Goal: Information Seeking & Learning: Compare options

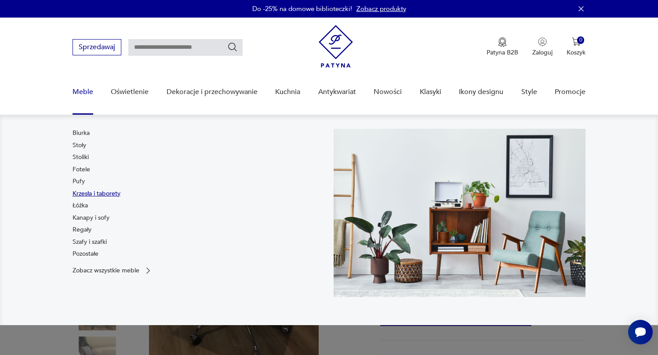
click at [87, 196] on link "Krzesła i taborety" at bounding box center [97, 194] width 48 height 9
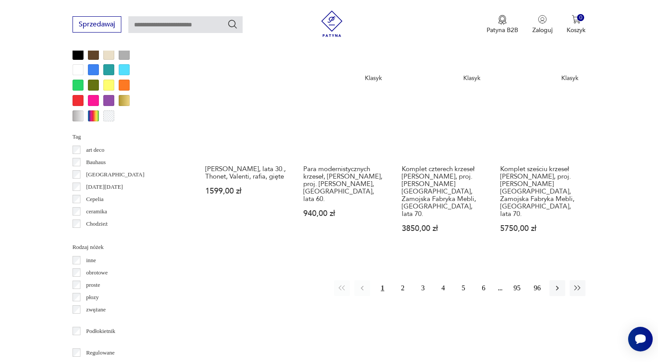
scroll to position [867, 0]
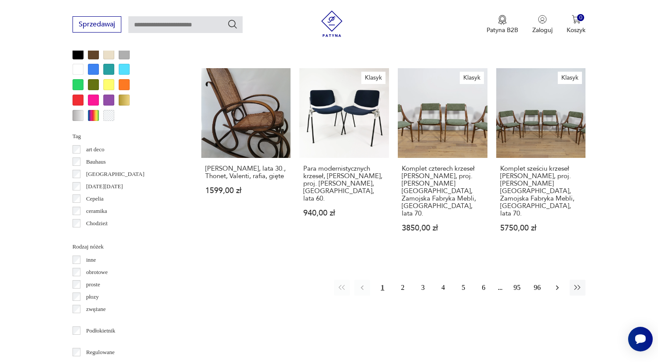
click at [556, 283] on icon "button" at bounding box center [557, 287] width 9 height 9
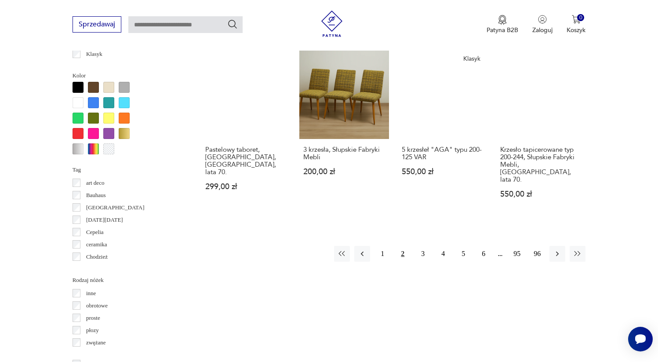
scroll to position [839, 0]
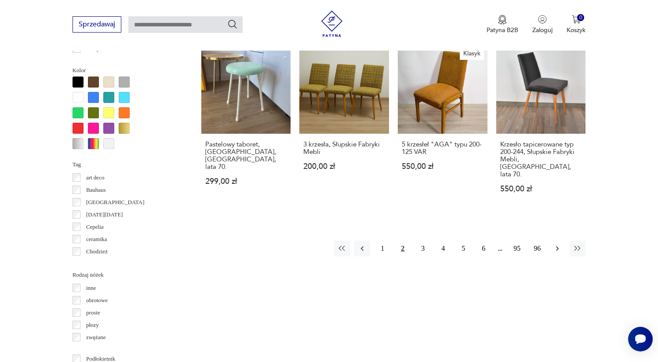
click at [555, 244] on icon "button" at bounding box center [557, 248] width 9 height 9
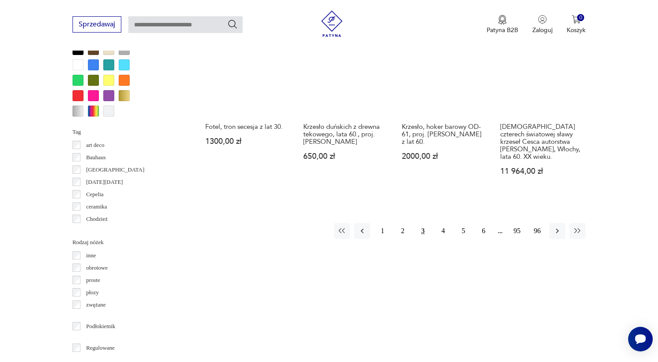
scroll to position [771, 0]
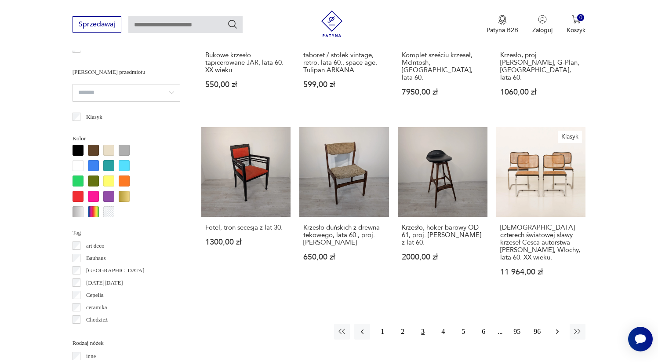
click at [557, 327] on icon "button" at bounding box center [557, 331] width 9 height 9
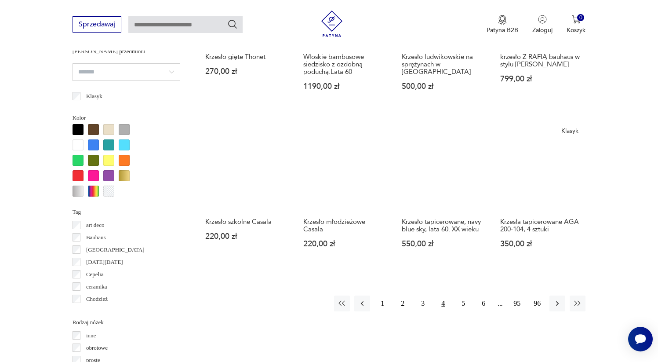
scroll to position [791, 0]
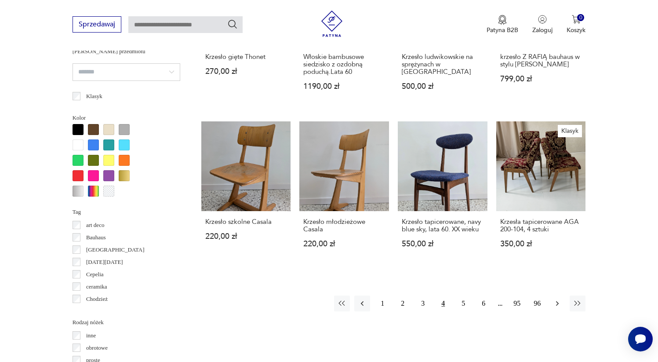
click at [555, 299] on icon "button" at bounding box center [557, 303] width 9 height 9
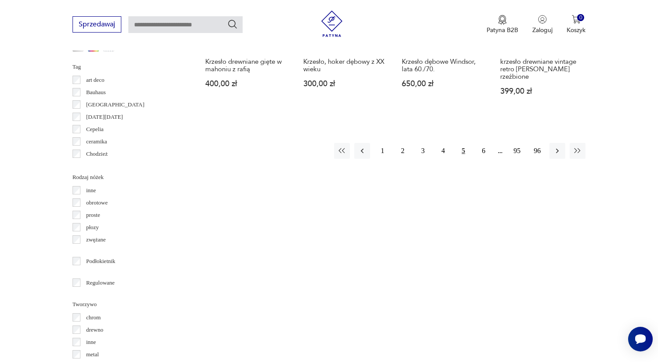
scroll to position [942, 0]
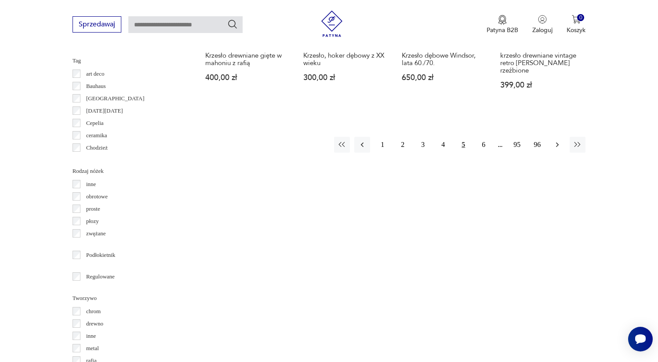
click at [556, 140] on icon "button" at bounding box center [557, 144] width 9 height 9
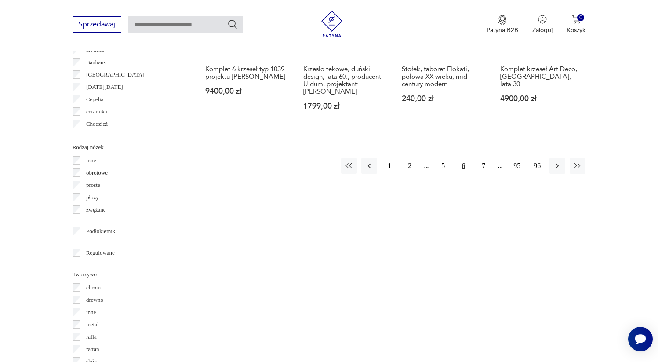
scroll to position [974, 0]
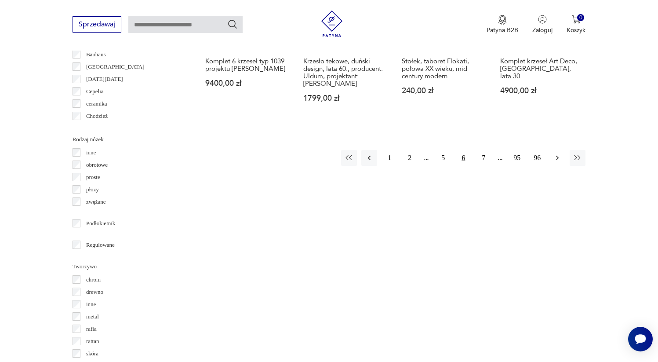
click at [554, 153] on icon "button" at bounding box center [557, 157] width 9 height 9
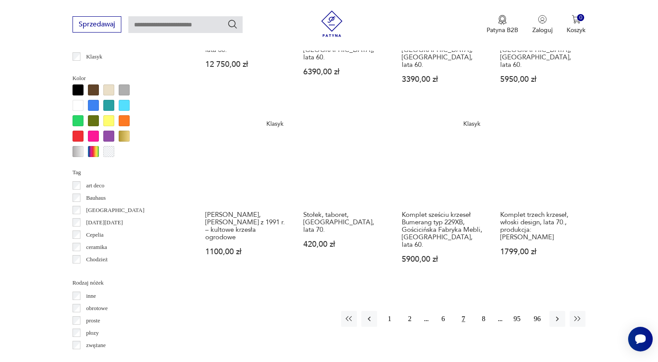
scroll to position [1003, 0]
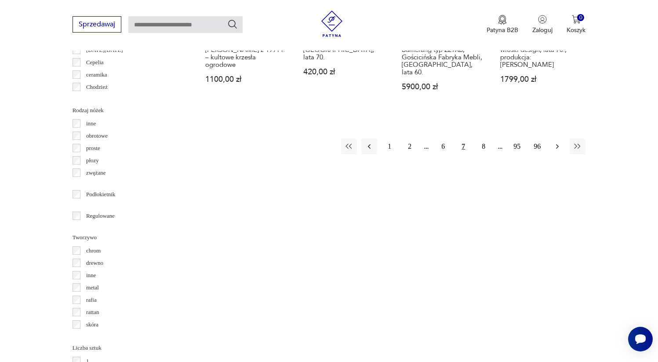
click at [556, 142] on icon "button" at bounding box center [557, 146] width 9 height 9
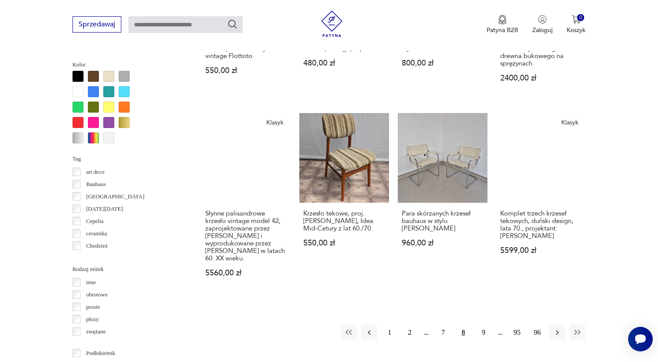
scroll to position [823, 0]
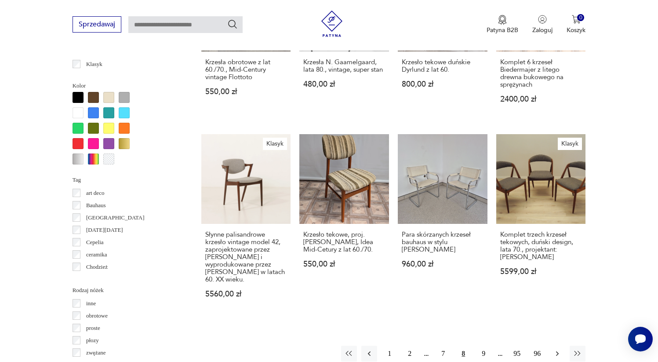
click at [559, 349] on icon "button" at bounding box center [557, 353] width 9 height 9
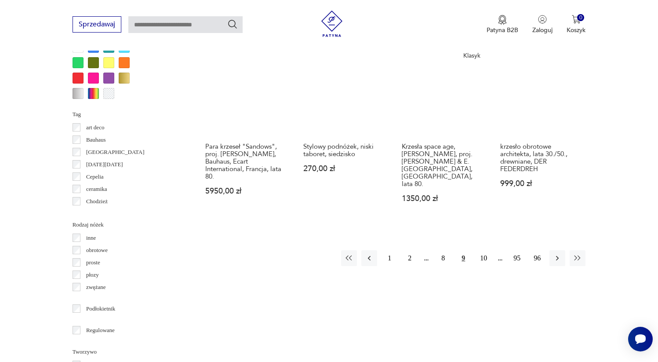
scroll to position [887, 0]
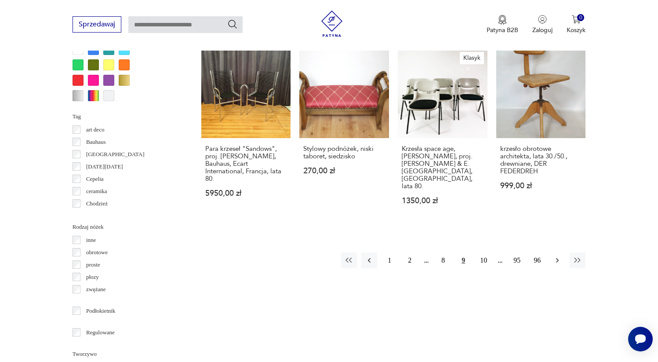
click at [553, 256] on icon "button" at bounding box center [557, 260] width 9 height 9
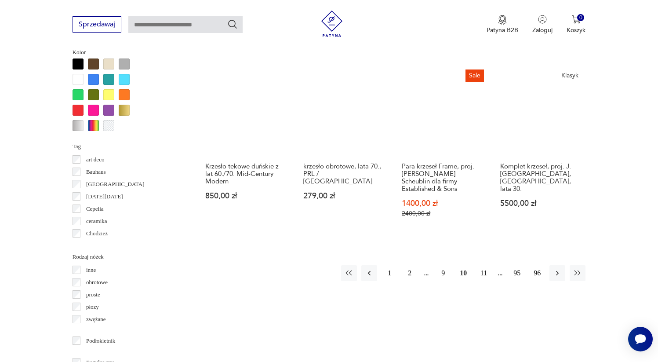
scroll to position [862, 0]
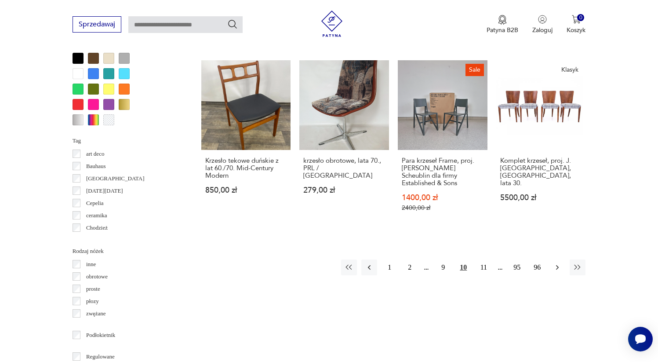
click at [560, 263] on icon "button" at bounding box center [557, 267] width 9 height 9
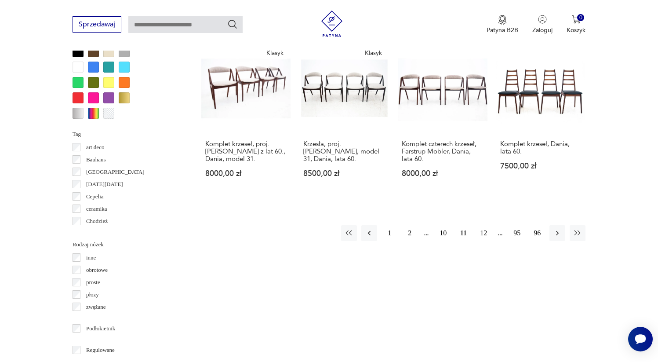
scroll to position [872, 0]
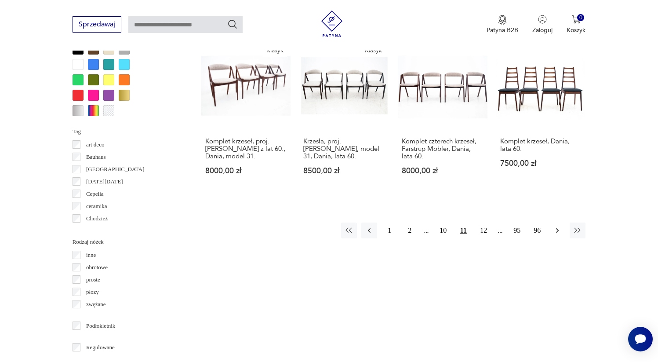
click at [553, 226] on icon "button" at bounding box center [557, 230] width 9 height 9
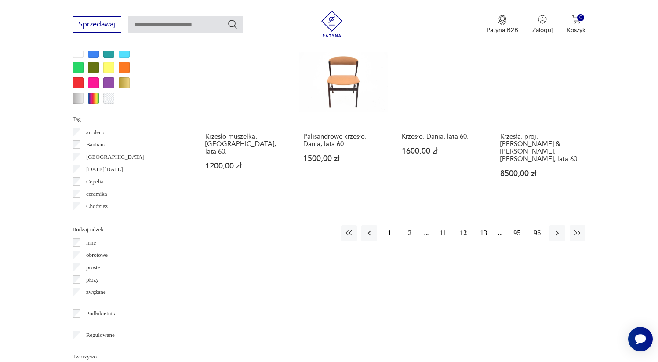
scroll to position [848, 0]
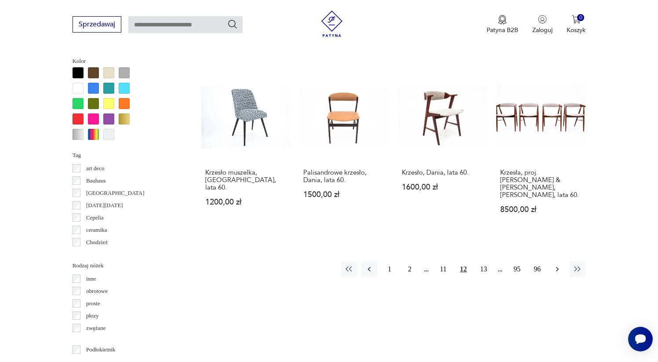
click at [558, 267] on icon "button" at bounding box center [557, 269] width 3 height 5
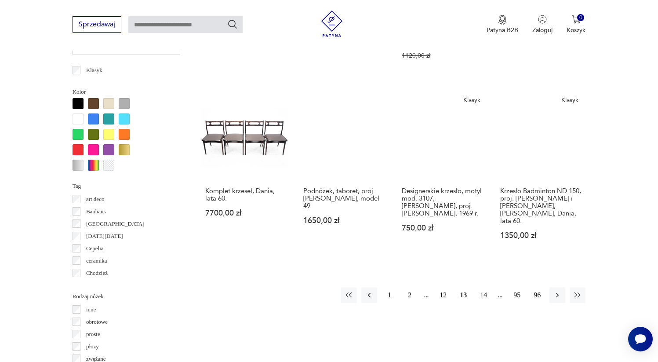
scroll to position [829, 0]
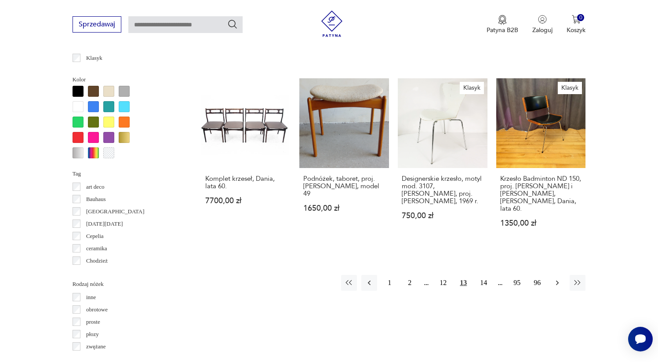
click at [563, 275] on button "button" at bounding box center [558, 283] width 16 height 16
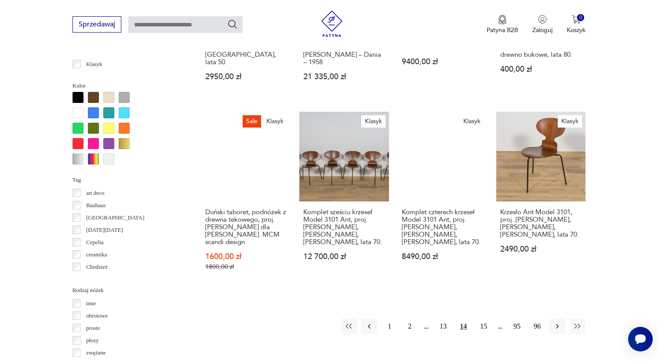
scroll to position [829, 0]
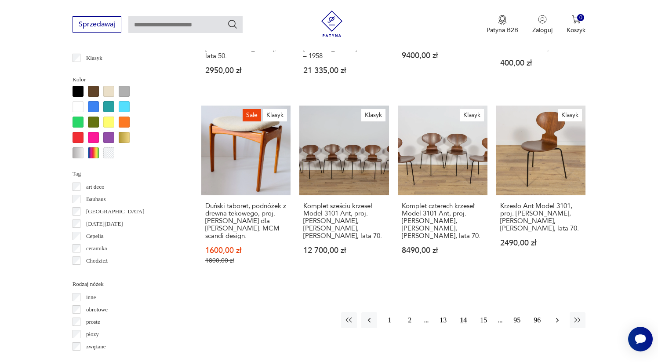
click at [555, 316] on icon "button" at bounding box center [557, 320] width 9 height 9
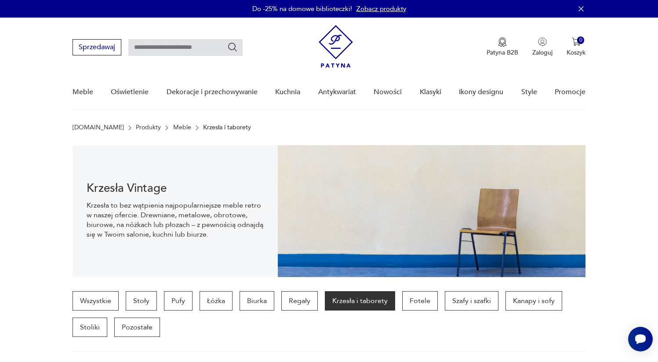
click at [183, 47] on input "text" at bounding box center [185, 47] width 114 height 17
type input "*****"
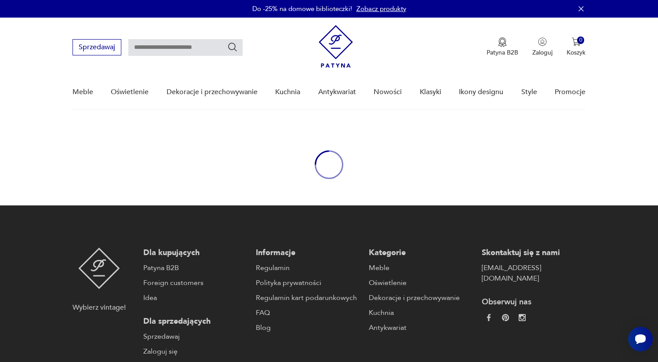
type input "*****"
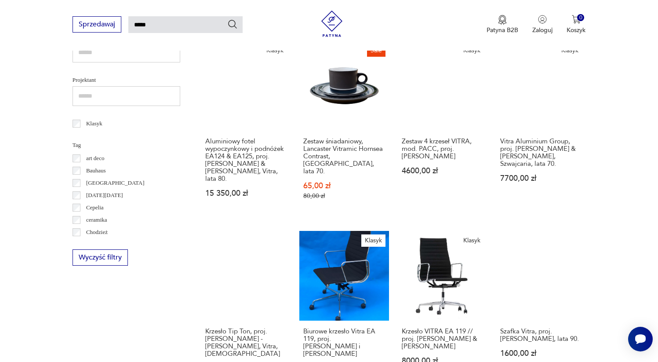
scroll to position [453, 0]
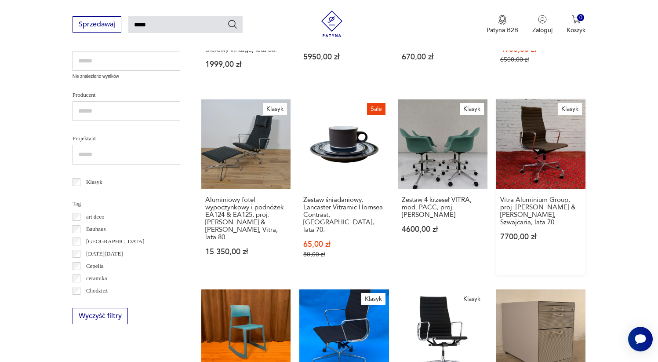
click at [526, 115] on link "Klasyk Vitra Aluminium Group, proj. [PERSON_NAME] & [PERSON_NAME], Szwajcaria, …" at bounding box center [542, 187] width 90 height 176
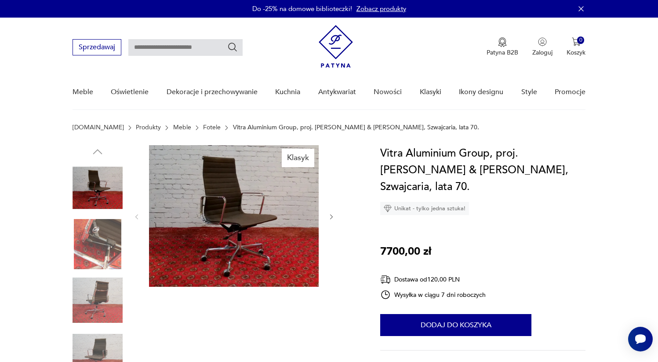
click at [227, 226] on img at bounding box center [234, 216] width 170 height 142
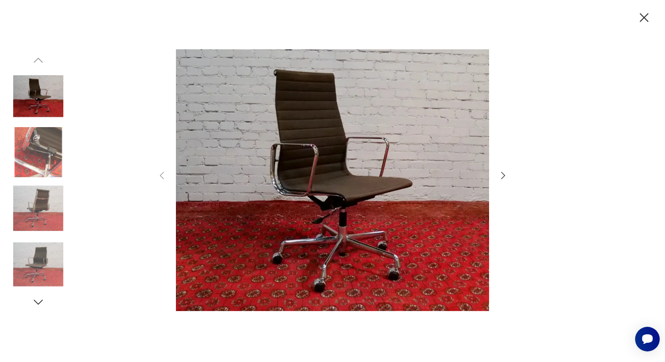
click at [648, 18] on icon "button" at bounding box center [643, 17] width 15 height 15
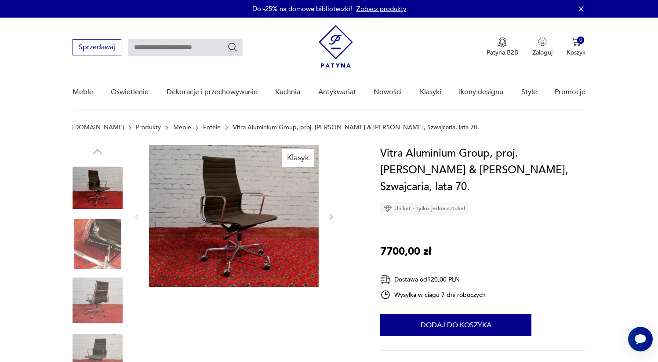
type input "*****"
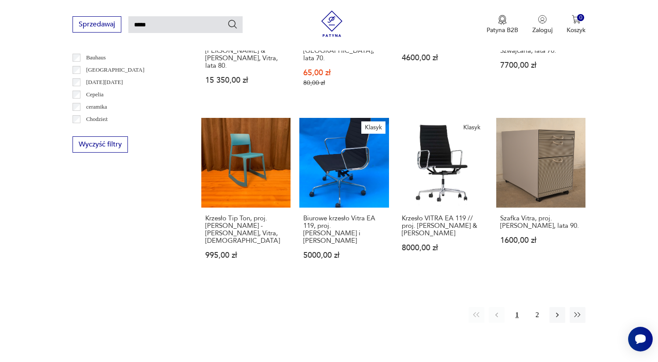
scroll to position [637, 0]
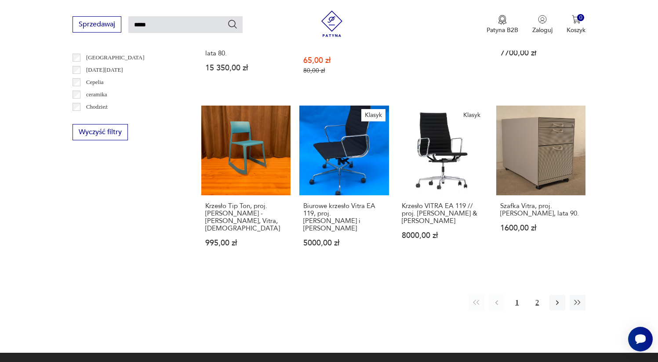
click at [538, 295] on button "2" at bounding box center [538, 303] width 16 height 16
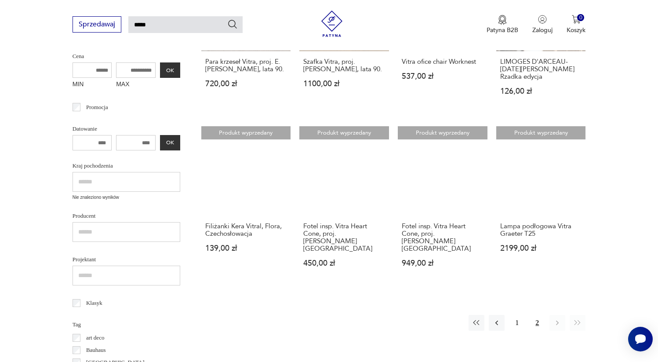
scroll to position [226, 0]
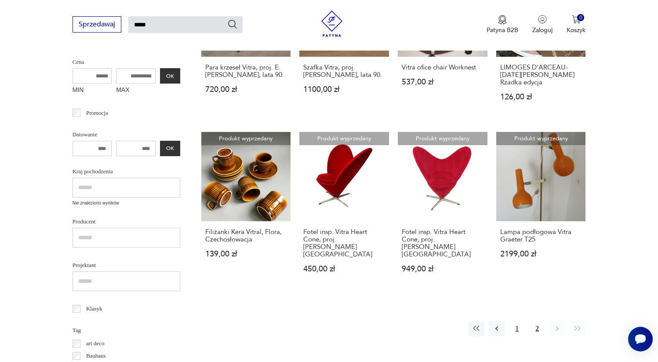
click at [515, 321] on button "1" at bounding box center [517, 329] width 16 height 16
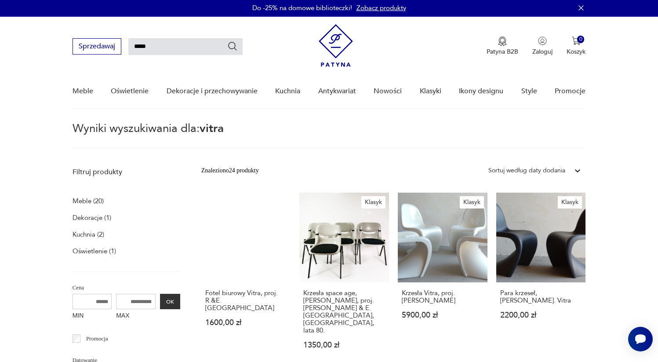
scroll to position [5, 0]
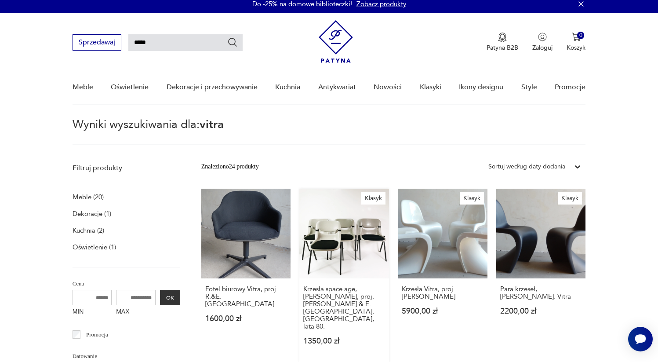
click at [336, 245] on link "Klasyk Krzesła space age, [PERSON_NAME], proj. [PERSON_NAME] & E. [GEOGRAPHIC_D…" at bounding box center [345, 275] width 90 height 173
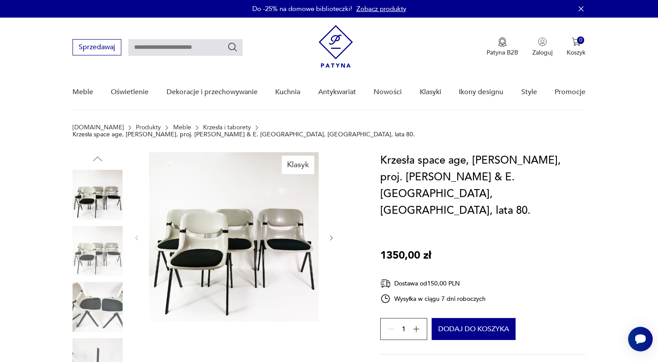
click at [331, 234] on icon "button" at bounding box center [331, 237] width 7 height 7
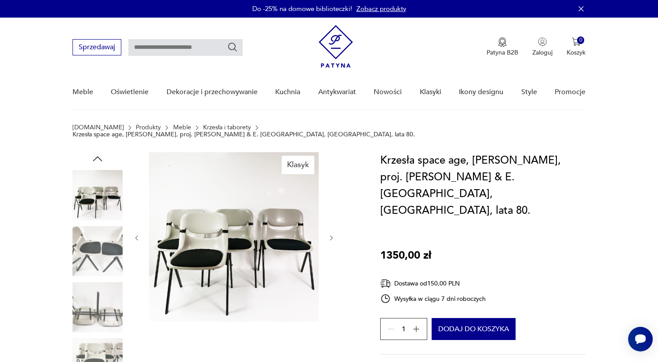
click at [331, 234] on icon "button" at bounding box center [331, 237] width 7 height 7
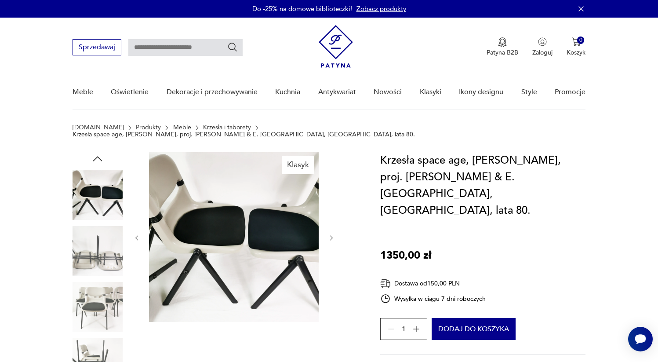
click at [331, 234] on icon "button" at bounding box center [331, 237] width 7 height 7
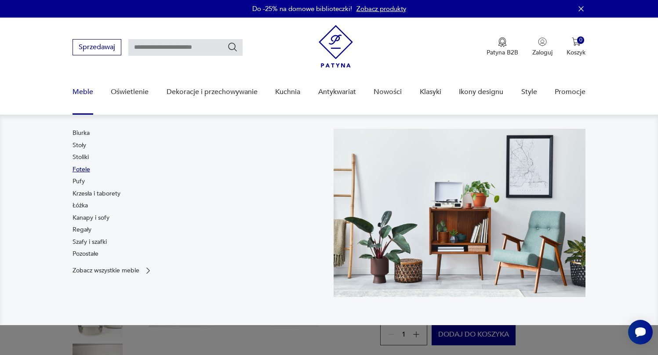
click at [83, 169] on link "Fotele" at bounding box center [82, 169] width 18 height 9
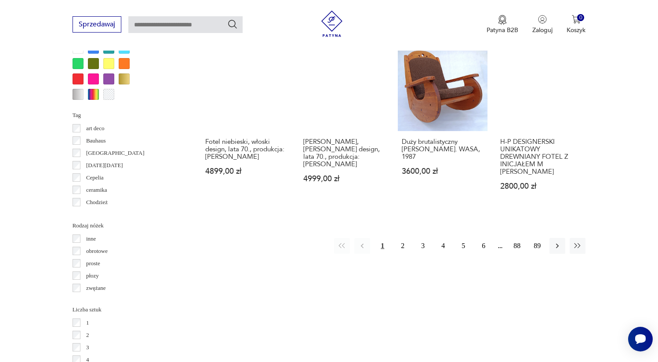
scroll to position [889, 0]
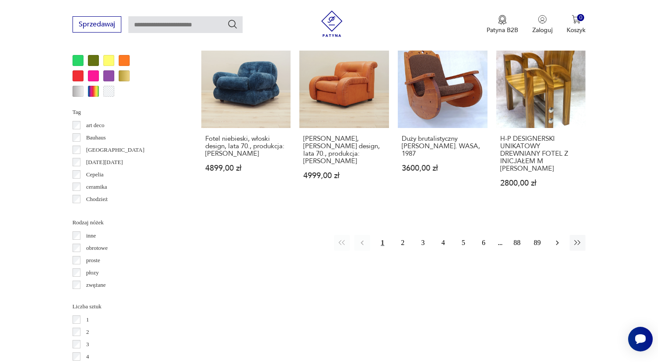
click at [553, 238] on icon "button" at bounding box center [557, 242] width 9 height 9
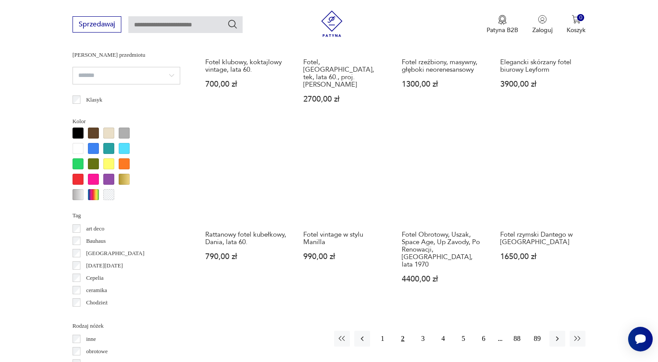
scroll to position [794, 0]
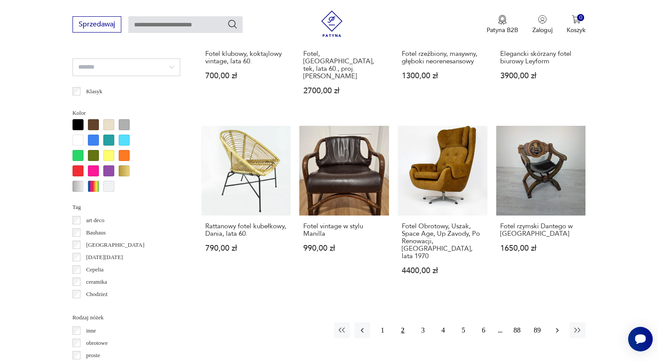
click at [552, 322] on button "button" at bounding box center [558, 330] width 16 height 16
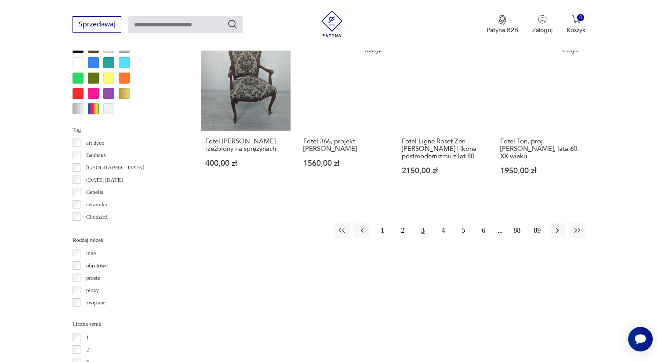
scroll to position [881, 0]
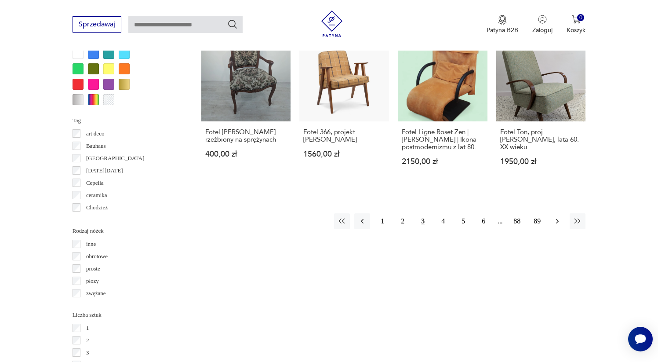
click at [559, 217] on icon "button" at bounding box center [557, 221] width 9 height 9
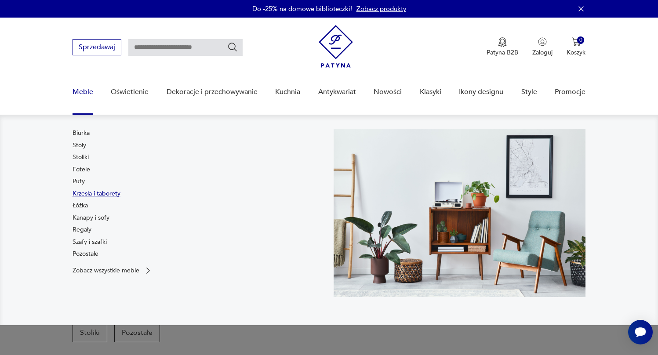
click at [85, 194] on link "Krzesła i taborety" at bounding box center [97, 194] width 48 height 9
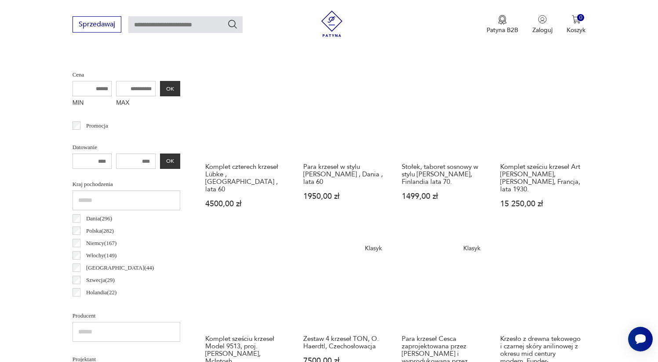
scroll to position [329, 0]
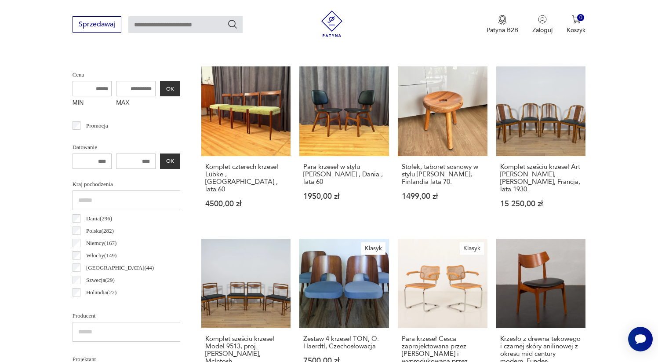
drag, startPoint x: 109, startPoint y: 88, endPoint x: 64, endPoint y: 92, distance: 45.0
drag, startPoint x: 89, startPoint y: 91, endPoint x: 118, endPoint y: 86, distance: 29.0
click at [118, 86] on div "MIN MAX OK" at bounding box center [127, 95] width 108 height 29
type input "****"
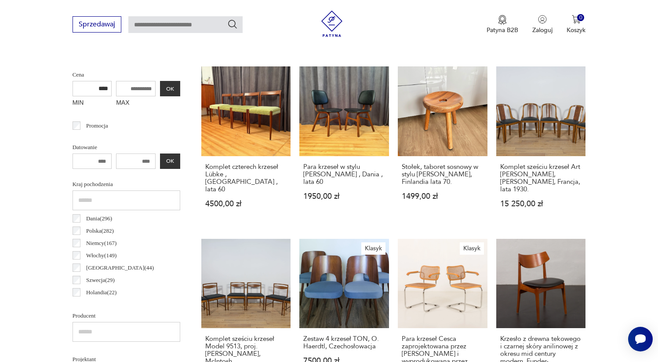
click at [151, 88] on input "MAX" at bounding box center [136, 88] width 40 height 15
type input "****"
click at [172, 86] on button "OK" at bounding box center [170, 88] width 20 height 15
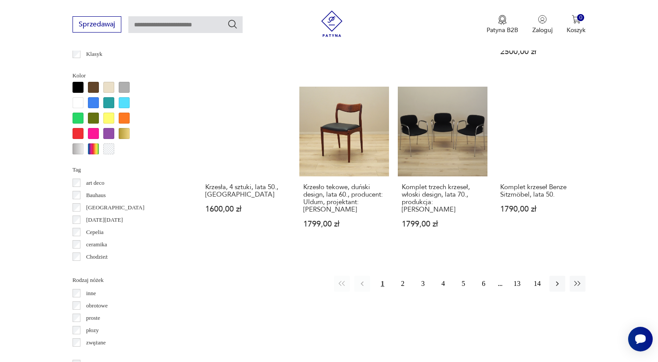
scroll to position [856, 0]
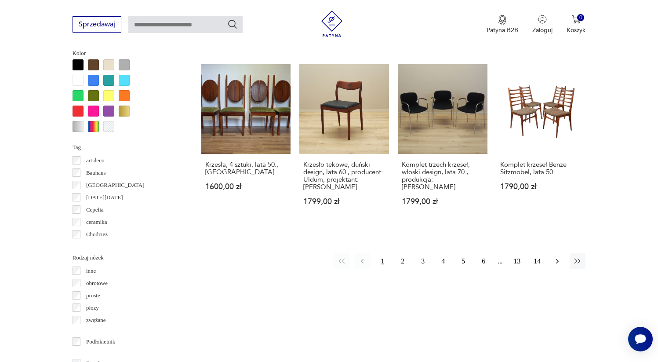
click at [556, 257] on icon "button" at bounding box center [557, 261] width 9 height 9
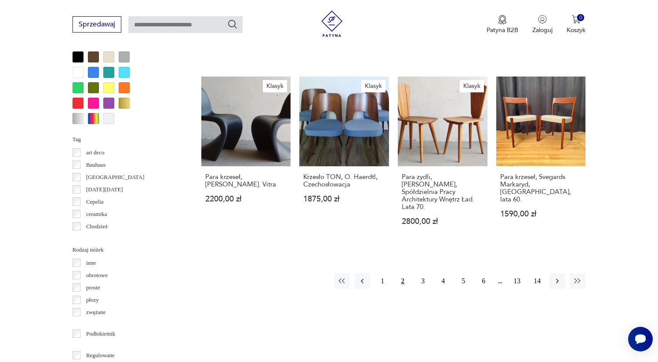
scroll to position [895, 0]
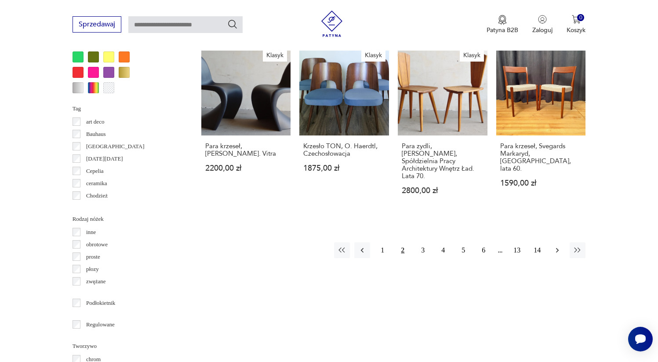
click at [558, 242] on button "button" at bounding box center [558, 250] width 16 height 16
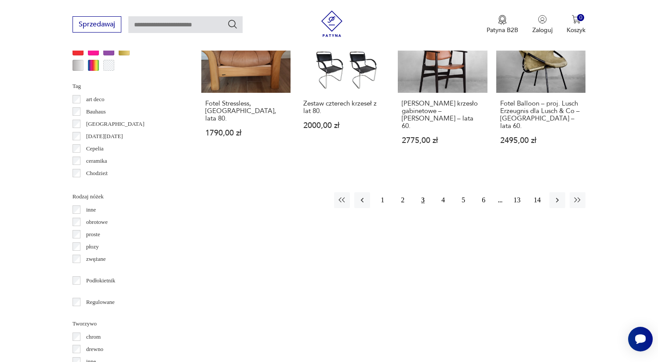
scroll to position [918, 0]
click at [557, 191] on button "button" at bounding box center [558, 199] width 16 height 16
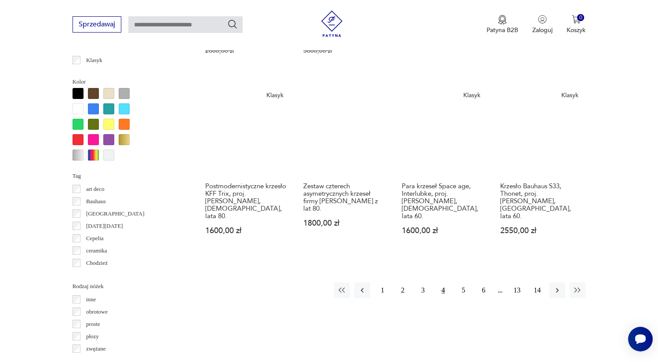
scroll to position [843, 0]
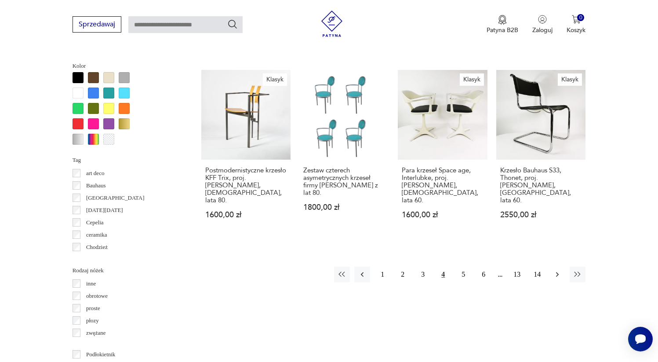
click at [555, 270] on icon "button" at bounding box center [557, 274] width 9 height 9
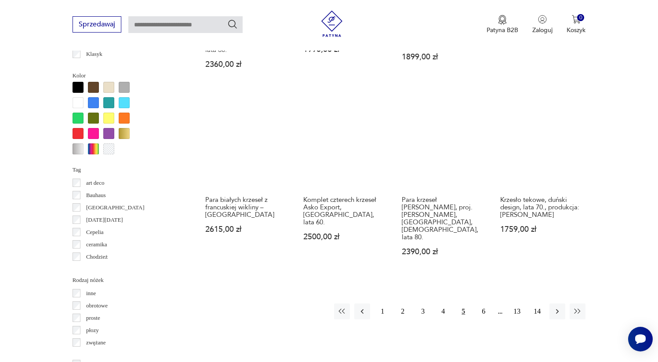
scroll to position [834, 0]
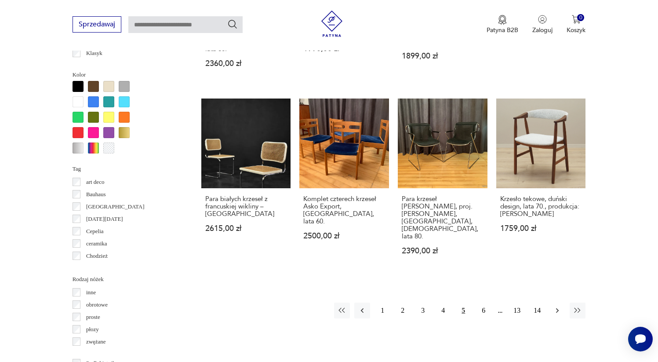
click at [557, 308] on icon "button" at bounding box center [557, 310] width 3 height 5
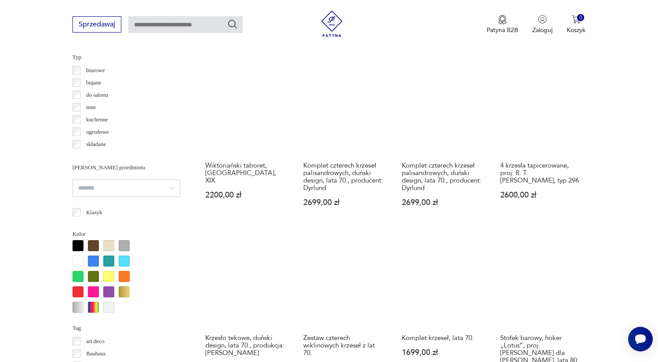
scroll to position [859, 0]
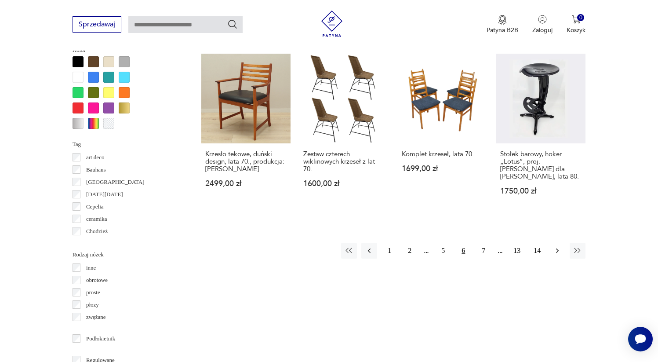
click at [554, 251] on icon "button" at bounding box center [557, 250] width 9 height 9
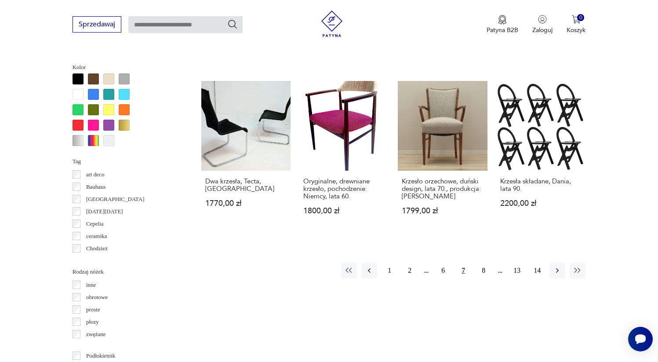
scroll to position [843, 0]
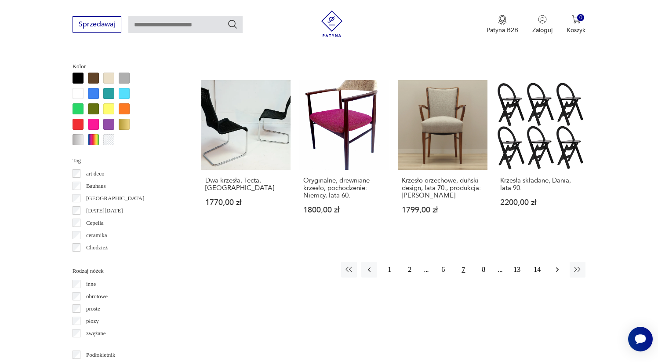
click at [553, 265] on icon "button" at bounding box center [557, 269] width 9 height 9
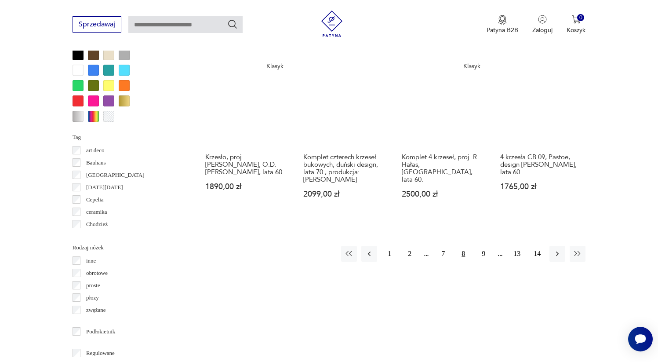
scroll to position [869, 0]
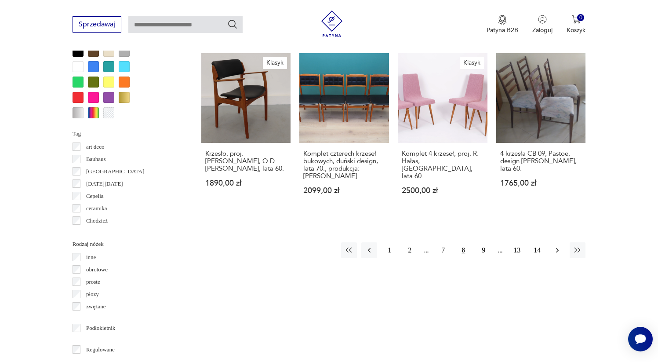
click at [557, 246] on icon "button" at bounding box center [557, 250] width 9 height 9
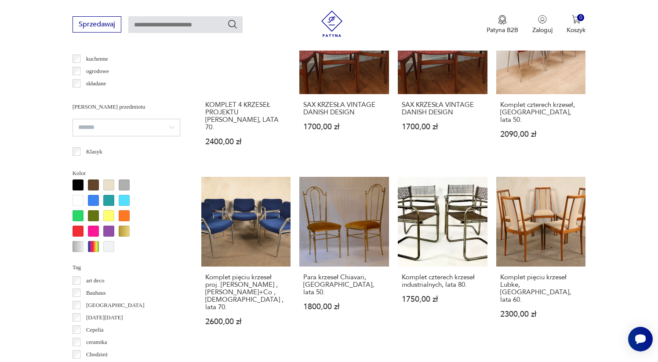
scroll to position [850, 0]
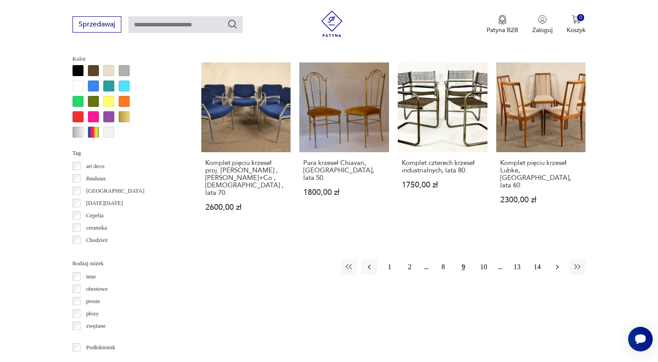
click at [557, 263] on icon "button" at bounding box center [557, 267] width 9 height 9
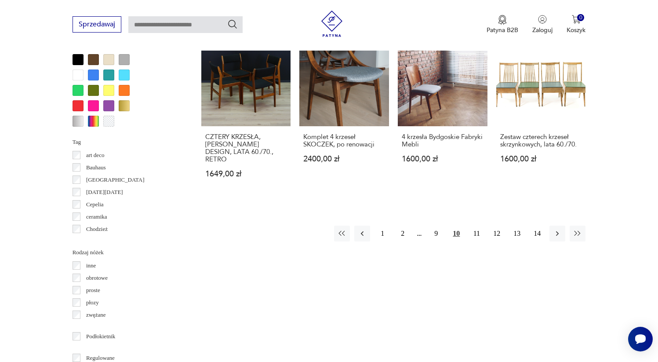
scroll to position [869, 0]
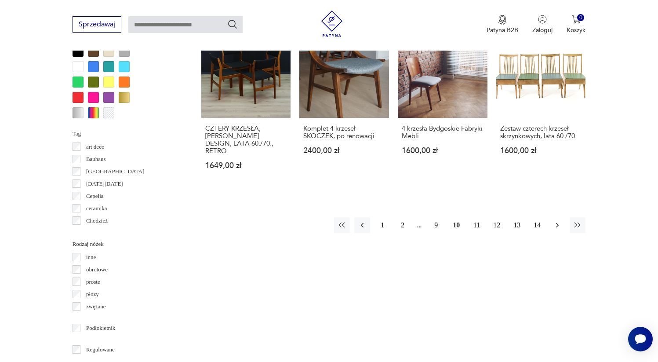
click at [560, 221] on icon "button" at bounding box center [557, 225] width 9 height 9
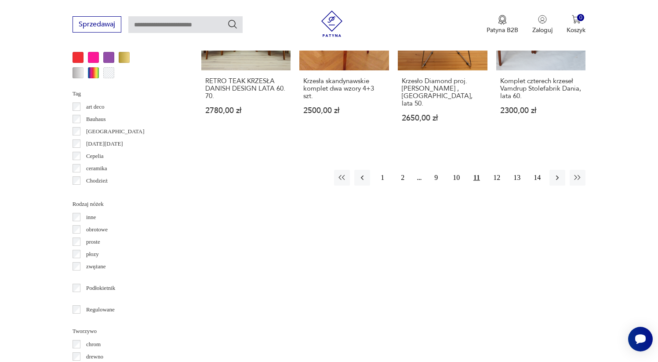
scroll to position [934, 0]
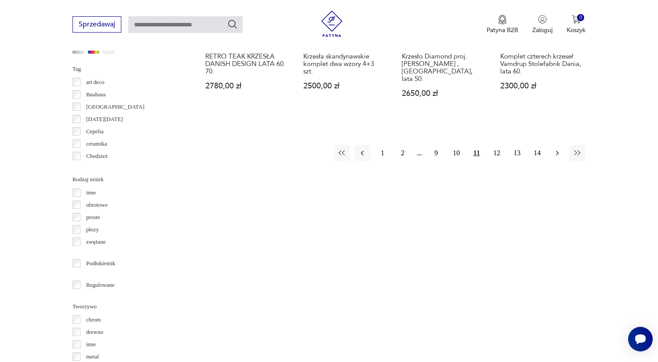
click at [563, 147] on button "button" at bounding box center [558, 153] width 16 height 16
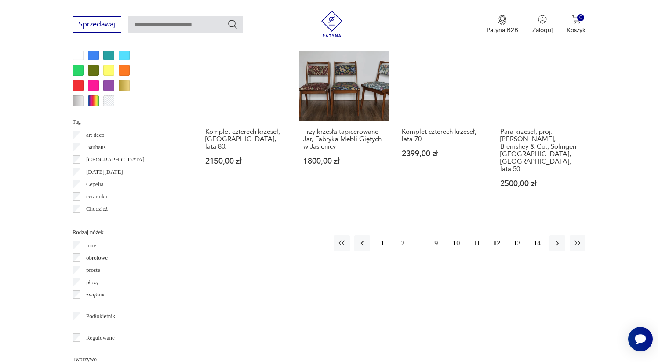
scroll to position [888, 0]
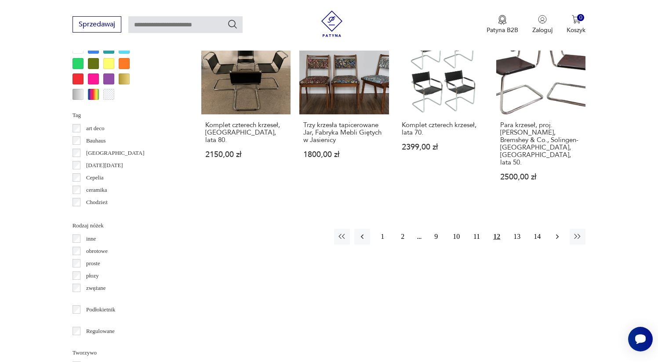
click at [560, 232] on icon "button" at bounding box center [557, 236] width 9 height 9
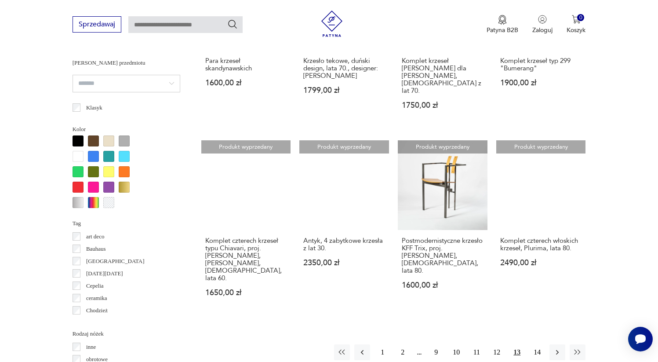
scroll to position [782, 0]
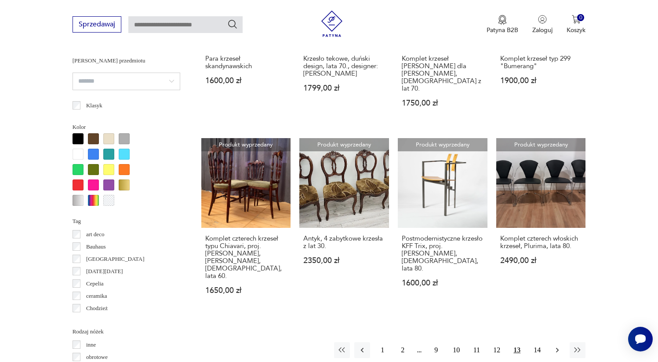
click at [554, 346] on icon "button" at bounding box center [557, 350] width 9 height 9
